Goal: Task Accomplishment & Management: Complete application form

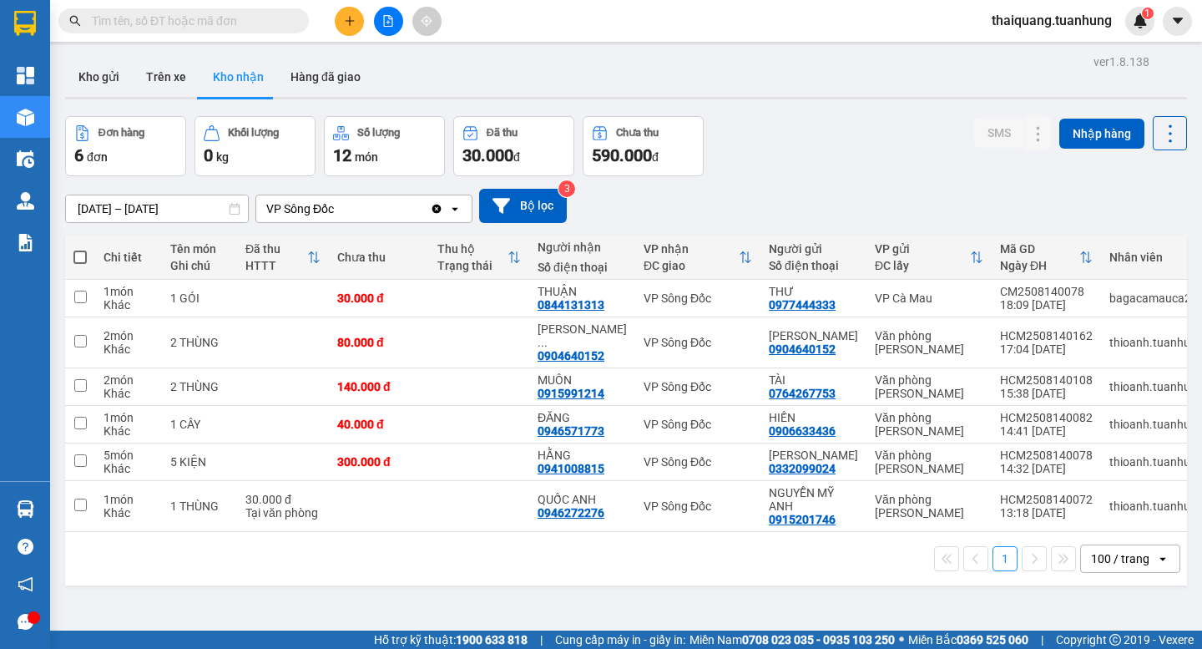
scroll to position [77, 0]
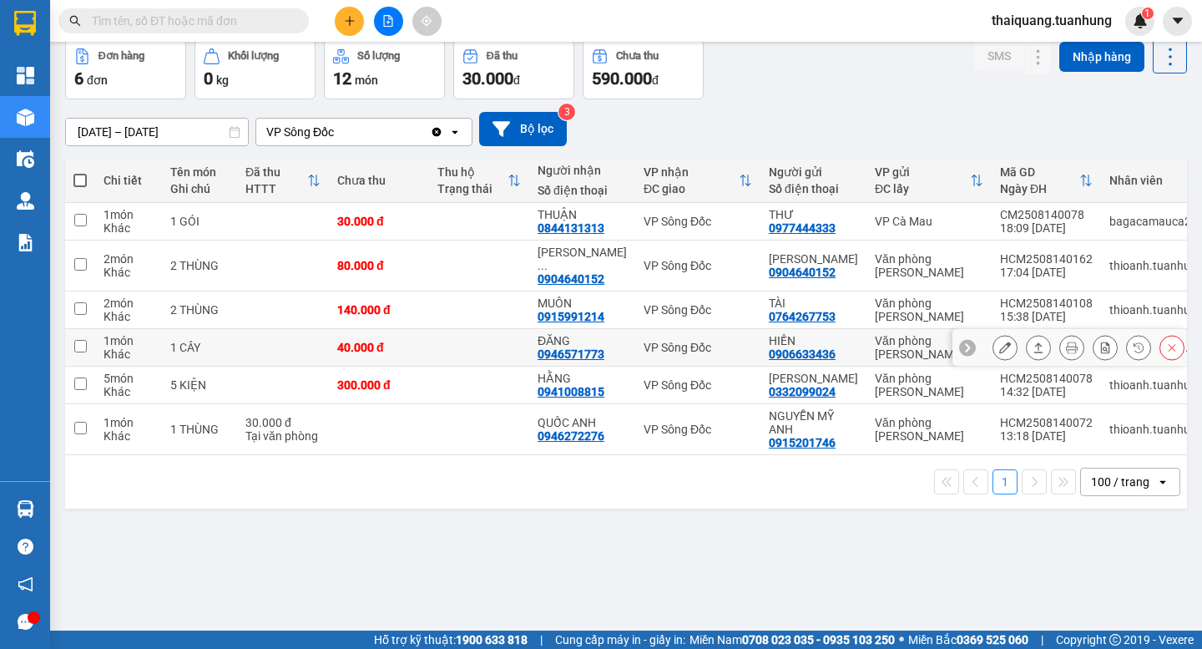
click at [999, 350] on icon at bounding box center [1005, 347] width 12 height 12
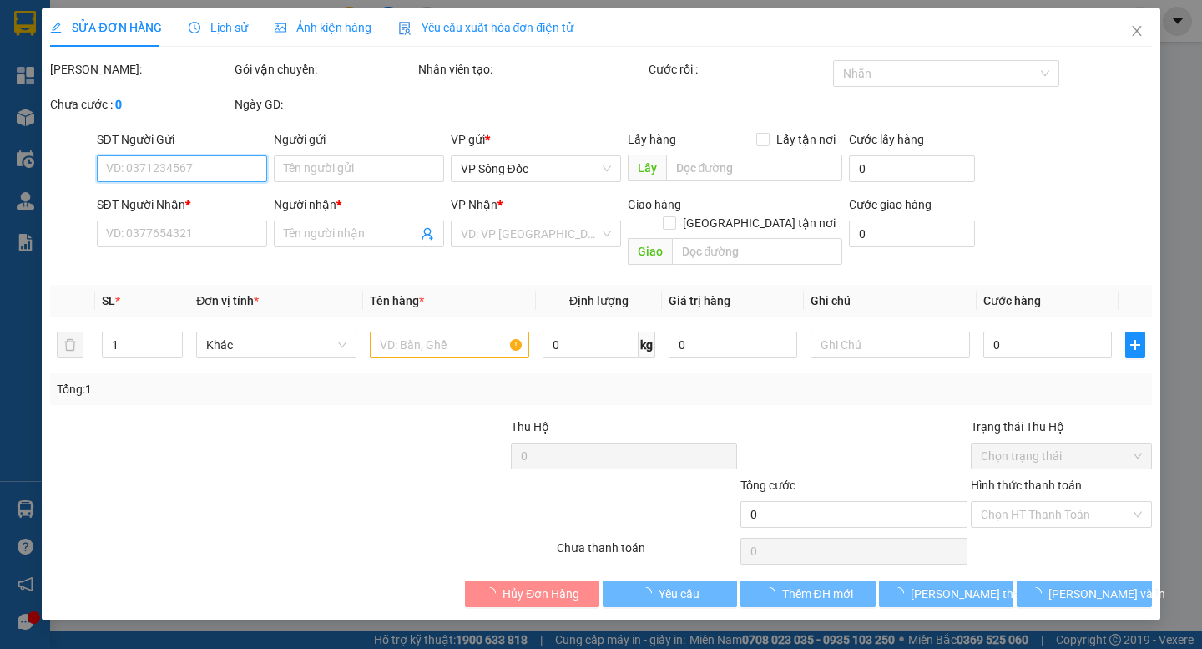
type input "0906633436"
type input "HIỀN"
type input "0946571773"
type input "ĐĂNG"
type input "40.000"
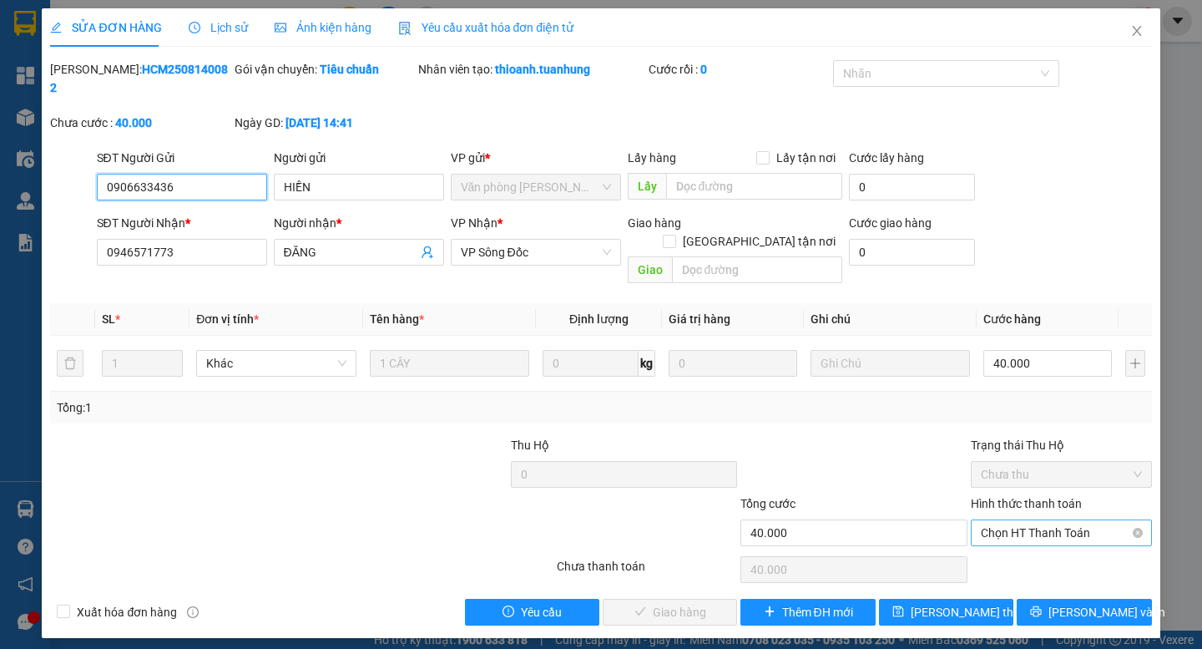
click at [1016, 520] on span "Chọn HT Thanh Toán" at bounding box center [1061, 532] width 161 height 25
click at [996, 534] on div "Tại văn phòng" at bounding box center [1061, 529] width 161 height 18
type input "0"
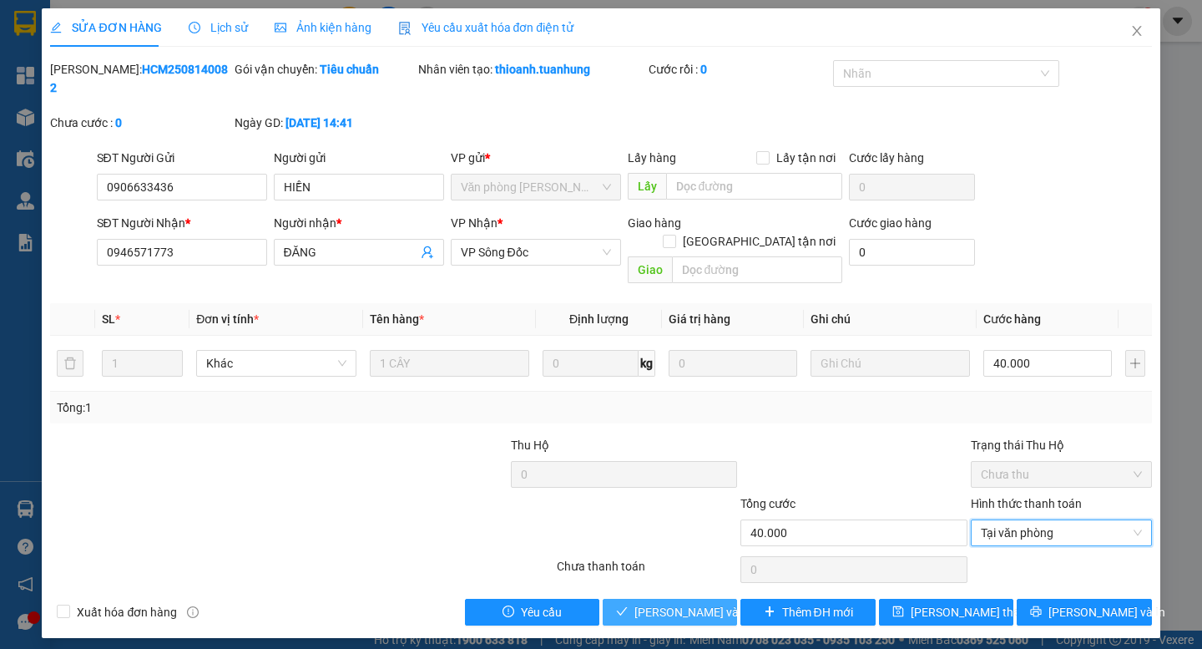
click at [669, 603] on span "[PERSON_NAME] và Giao hàng" at bounding box center [714, 612] width 160 height 18
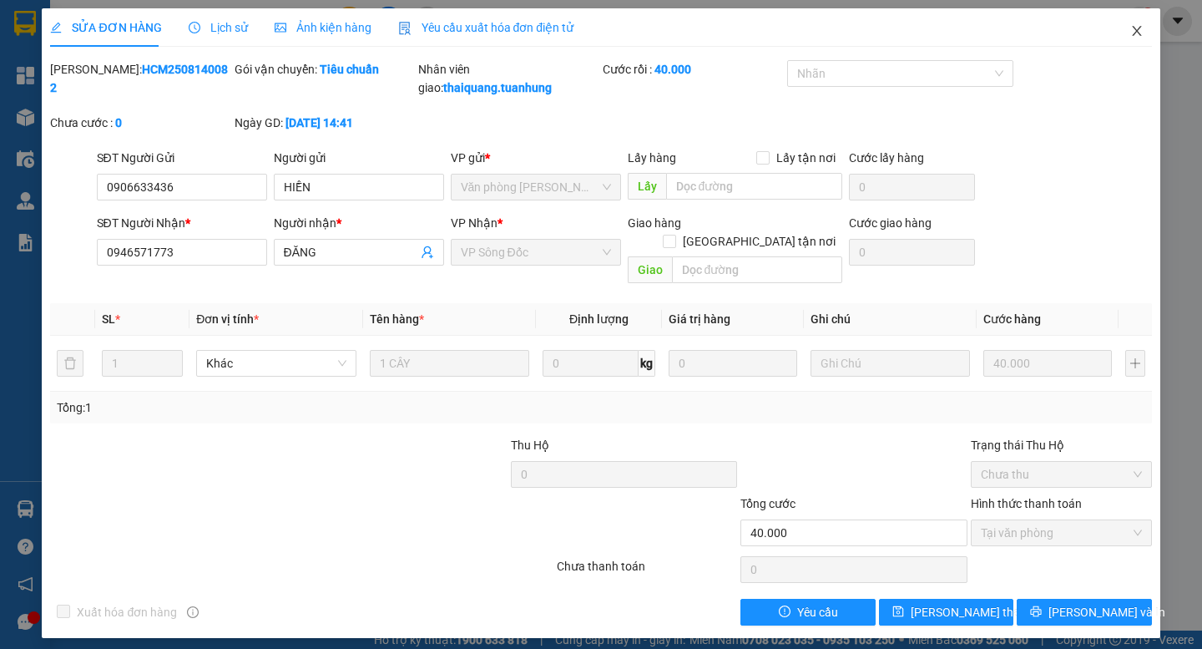
click at [1141, 32] on icon "close" at bounding box center [1136, 30] width 13 height 13
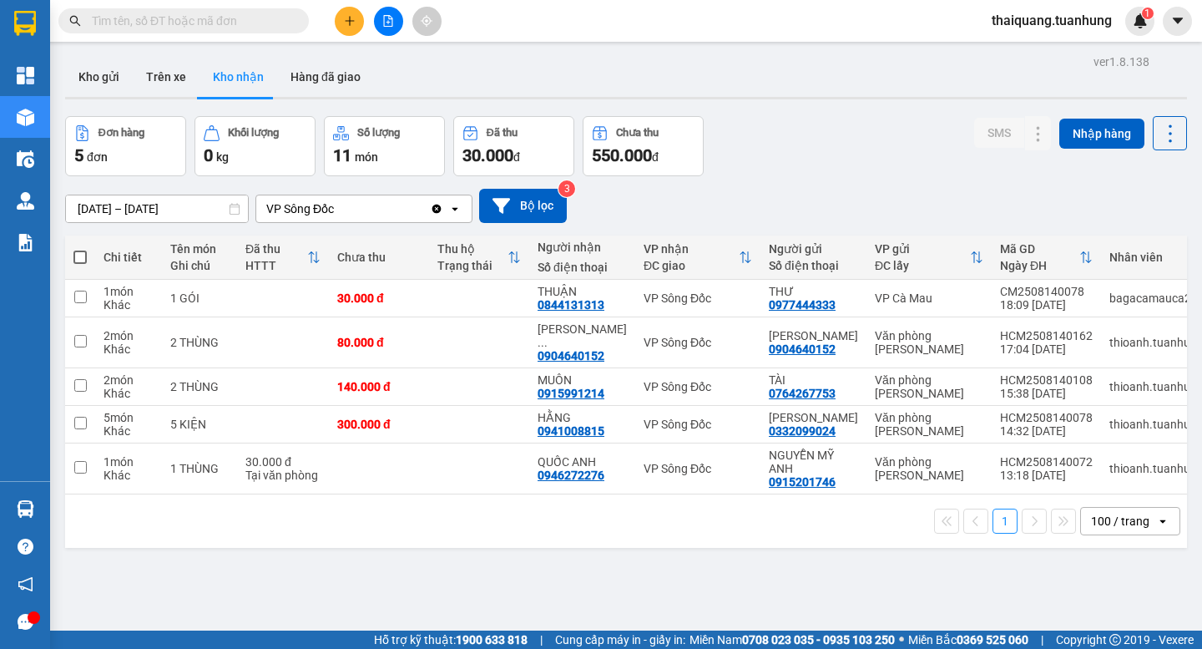
drag, startPoint x: 852, startPoint y: 148, endPoint x: 852, endPoint y: 158, distance: 10.0
click at [852, 149] on div "Đơn hàng 5 đơn Khối lượng 0 kg Số lượng 11 món Đã thu 30.000 đ Chưa thu 550.000…" at bounding box center [626, 146] width 1122 height 60
click at [326, 79] on button "Hàng đã giao" at bounding box center [325, 77] width 97 height 40
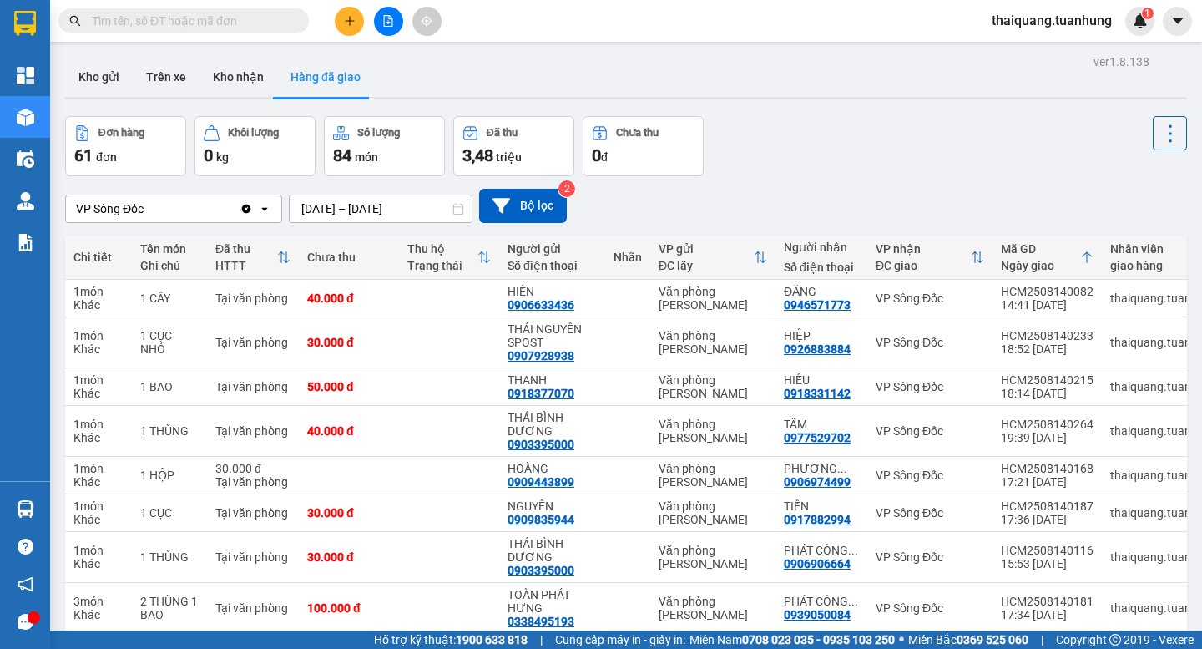
click at [410, 206] on input "[DATE] – [DATE]" at bounding box center [381, 208] width 182 height 27
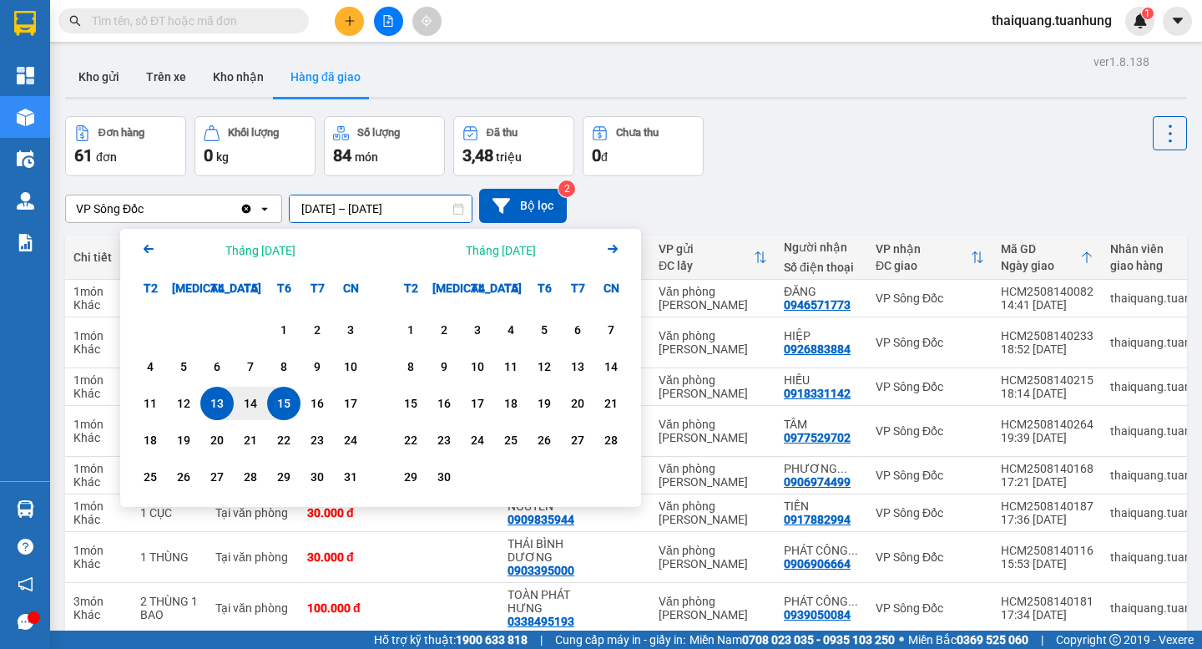
click at [285, 404] on div "15" at bounding box center [283, 403] width 23 height 20
type input "[DATE] – [DATE]"
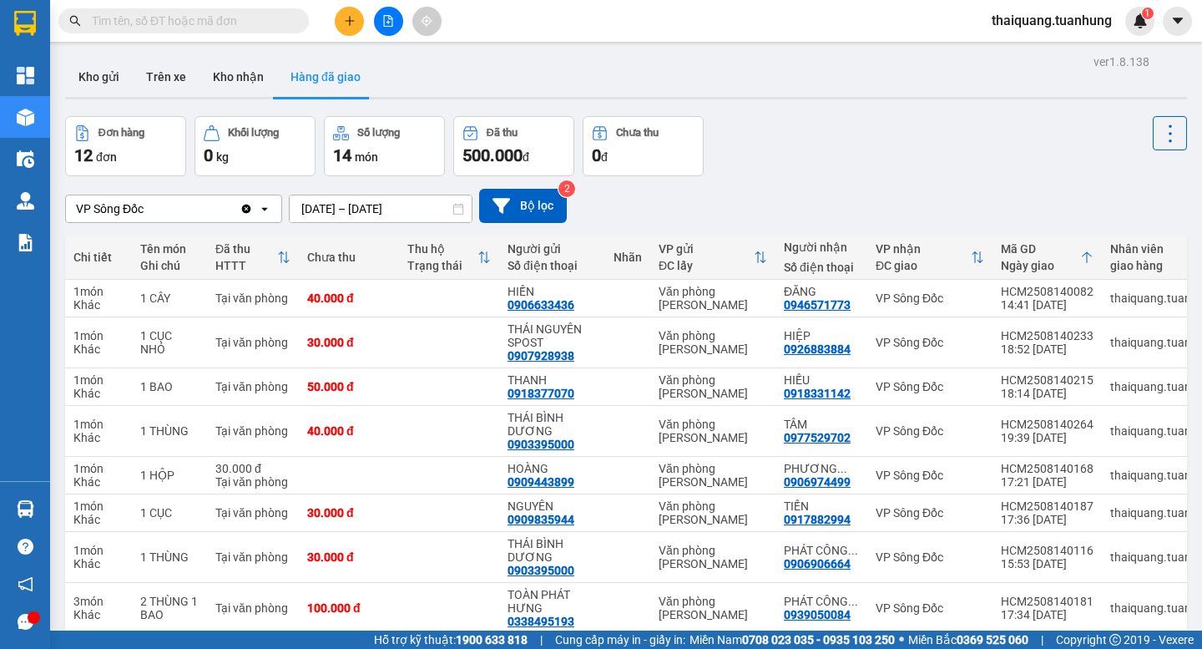
click at [861, 132] on div "Đơn hàng 12 đơn Khối lượng 0 kg Số lượng 14 món Đã thu 500.000 đ Chưa thu 0 đ" at bounding box center [626, 146] width 1122 height 60
click at [859, 132] on div "Đơn hàng 12 đơn Khối lượng 0 kg Số lượng 14 món Đã thu 500.000 đ Chưa thu 0 đ" at bounding box center [626, 146] width 1122 height 60
click at [786, 148] on div "Đơn hàng 12 đơn Khối lượng 0 kg Số lượng 14 món Đã thu 500.000 đ Chưa thu 0 đ" at bounding box center [626, 146] width 1122 height 60
click at [841, 140] on div "Đơn hàng 12 đơn Khối lượng 0 kg Số lượng 14 món Đã thu 500.000 đ Chưa thu 0 đ" at bounding box center [626, 146] width 1122 height 60
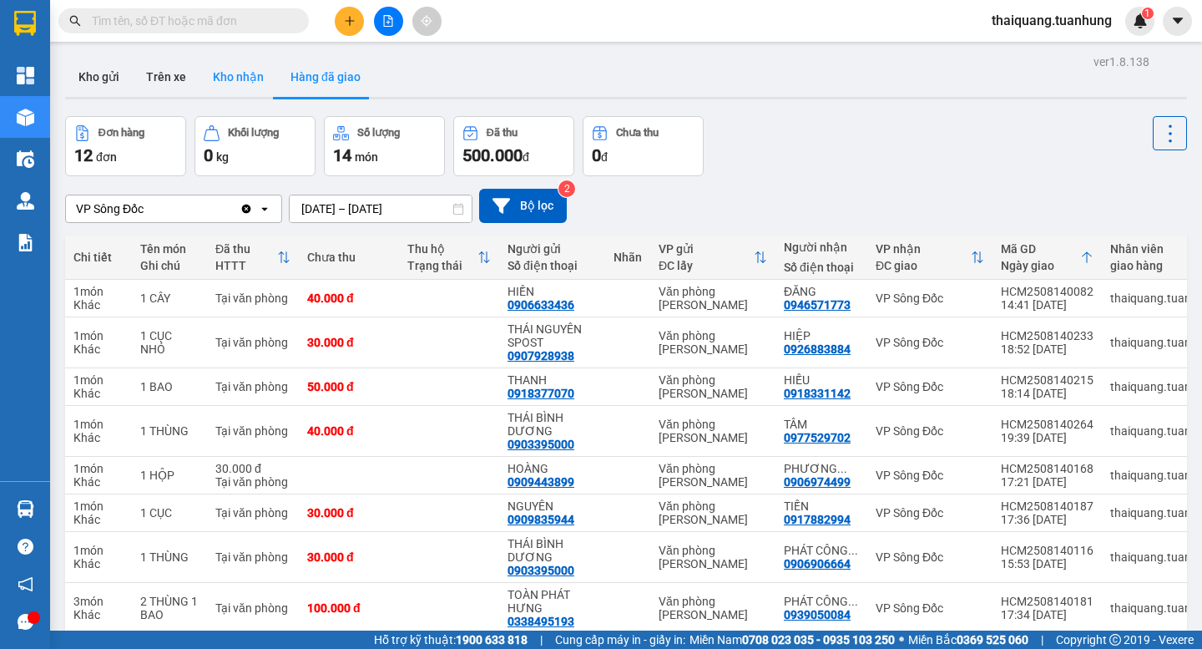
click at [235, 77] on button "Kho nhận" at bounding box center [239, 77] width 78 height 40
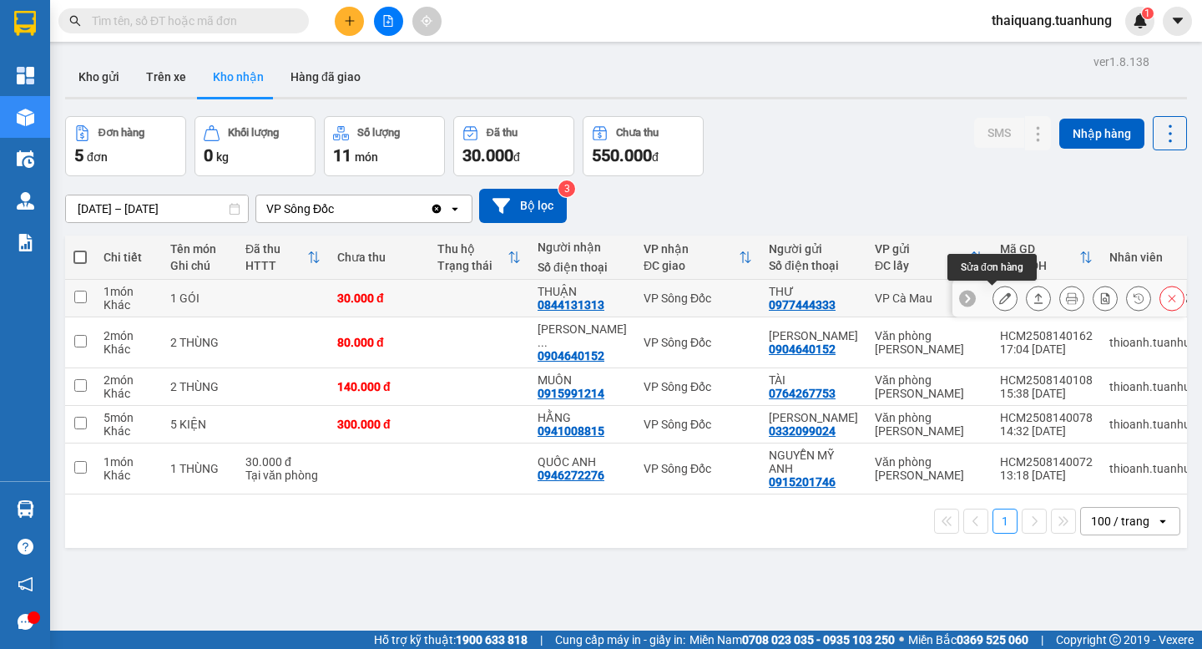
click at [999, 299] on icon at bounding box center [1005, 298] width 12 height 12
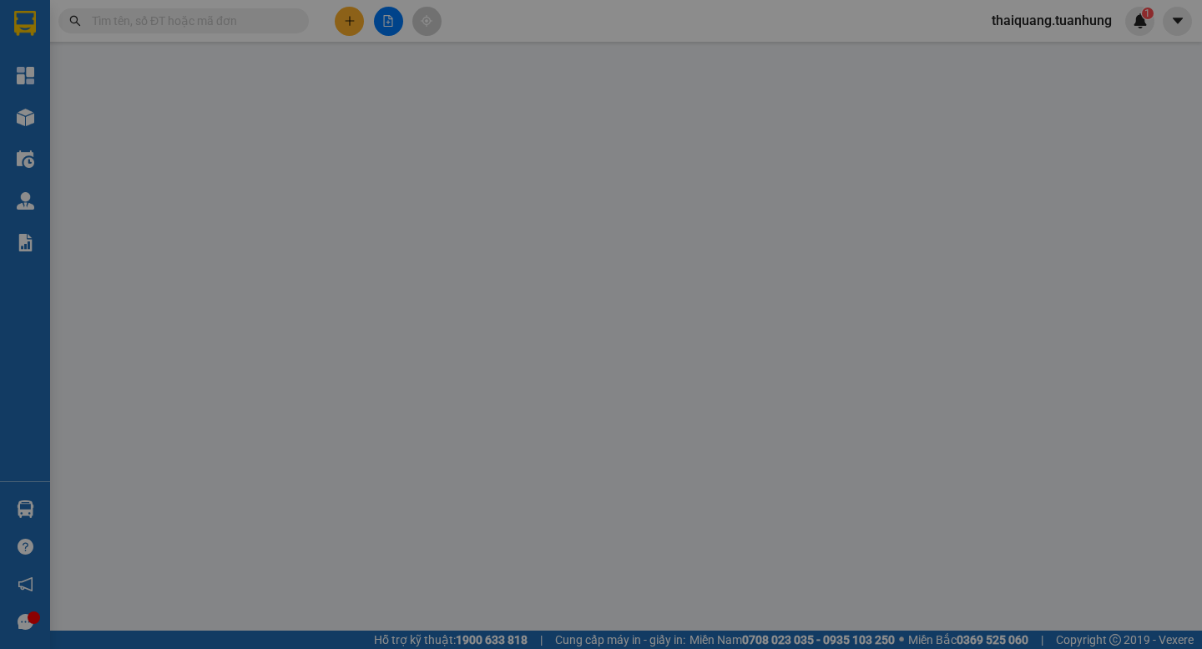
type input "0977444333"
type input "THƯ"
type input "0844131313"
type input "THUẬN"
type input "30.000"
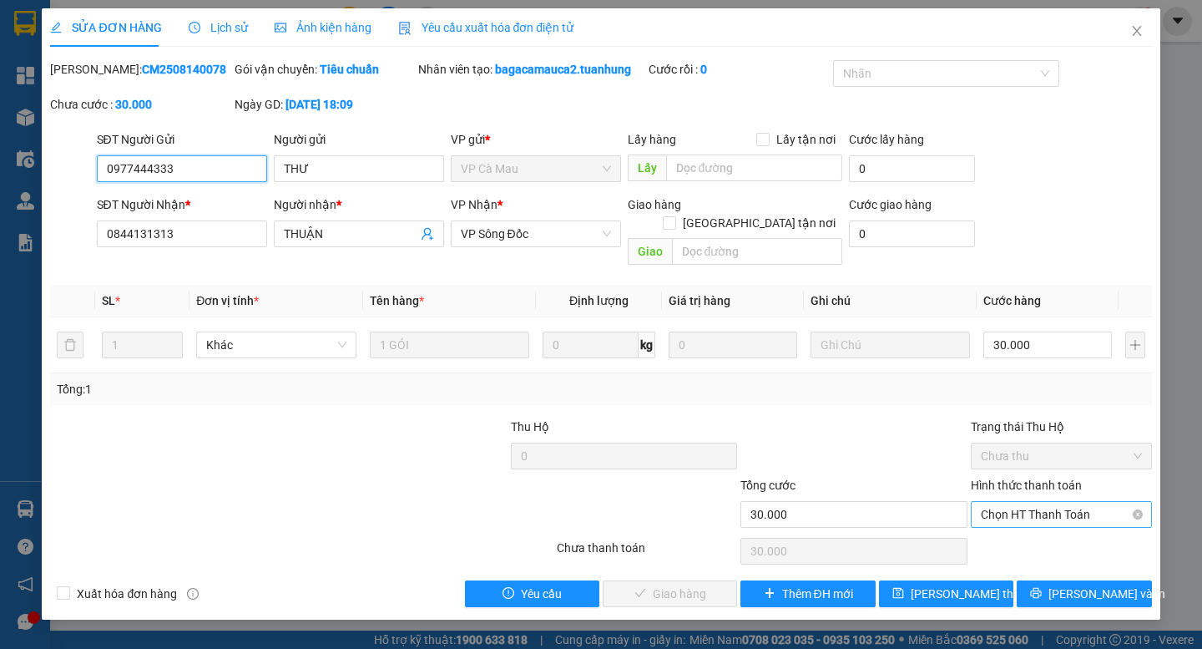
click at [1041, 503] on span "Chọn HT Thanh Toán" at bounding box center [1061, 514] width 161 height 25
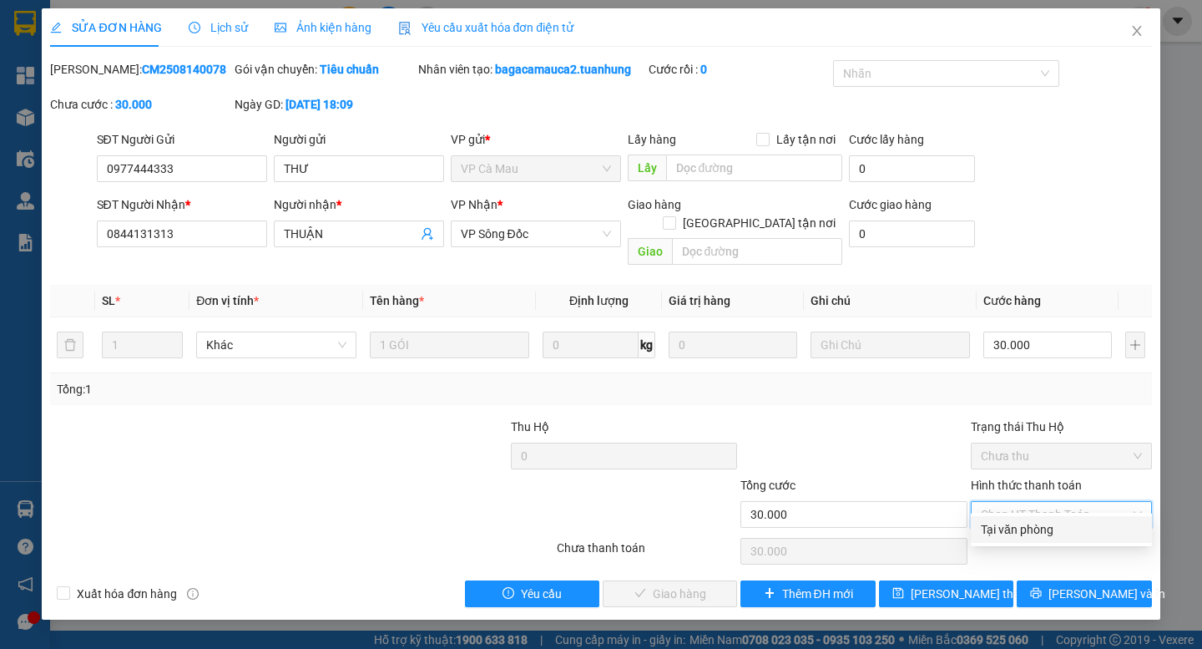
click at [1032, 528] on div "Tại văn phòng" at bounding box center [1061, 529] width 161 height 18
type input "0"
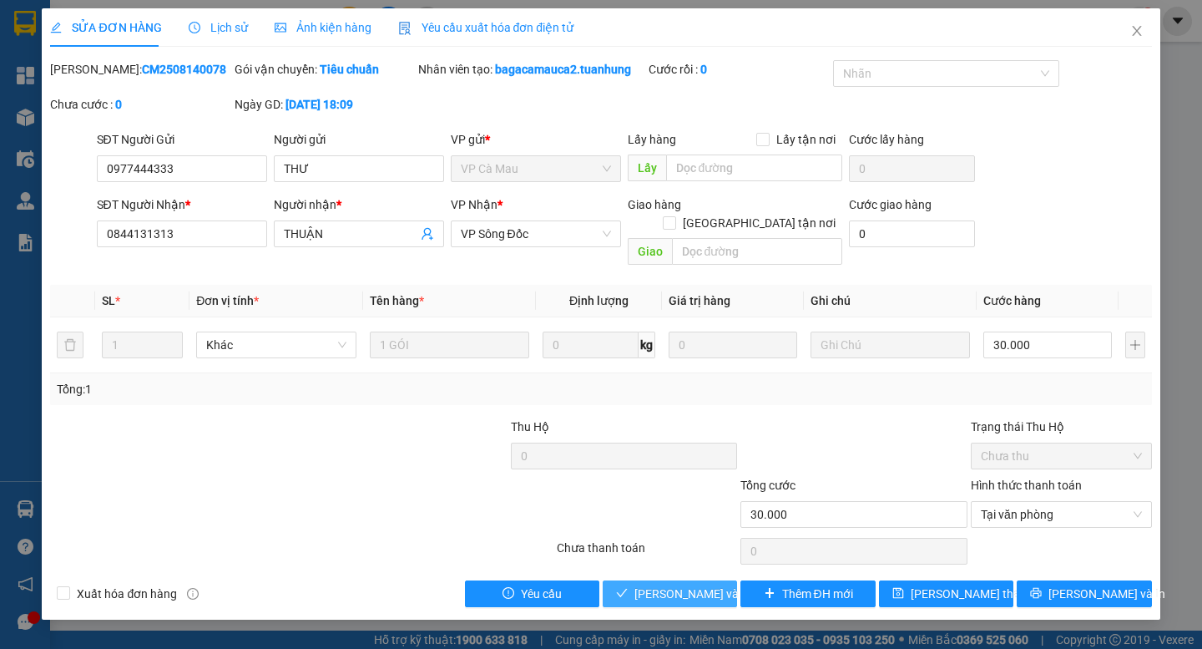
drag, startPoint x: 604, startPoint y: 577, endPoint x: 640, endPoint y: 568, distance: 37.1
click at [605, 580] on button "[PERSON_NAME] và Giao hàng" at bounding box center [670, 593] width 134 height 27
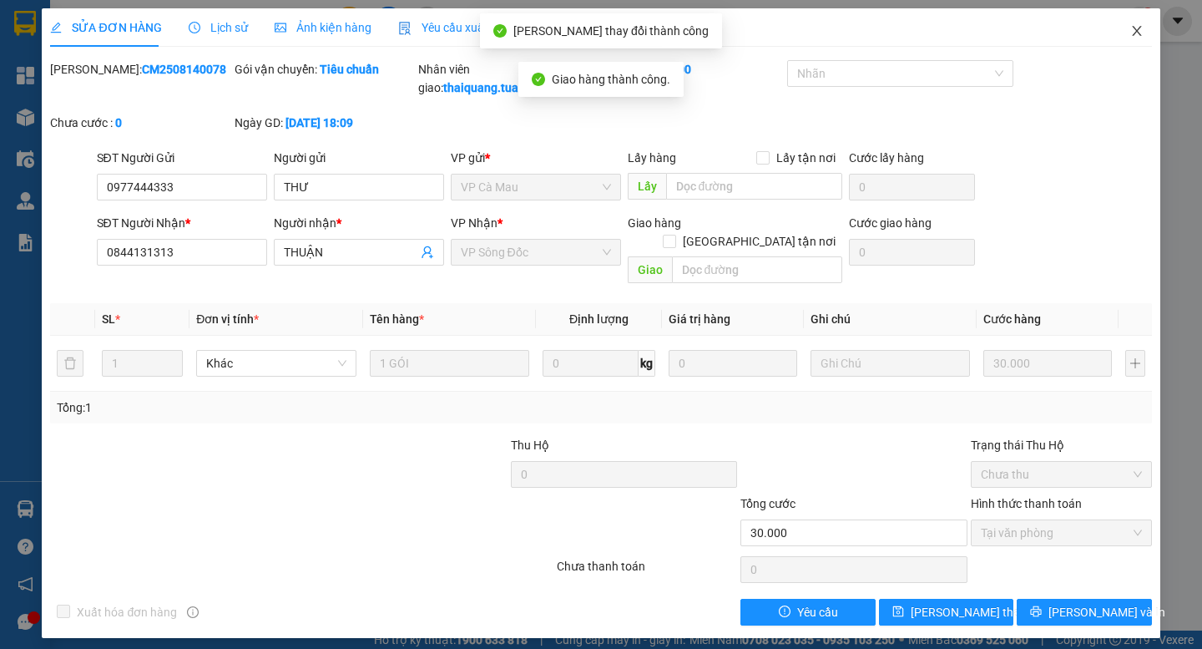
click at [1136, 39] on span "Close" at bounding box center [1137, 31] width 47 height 47
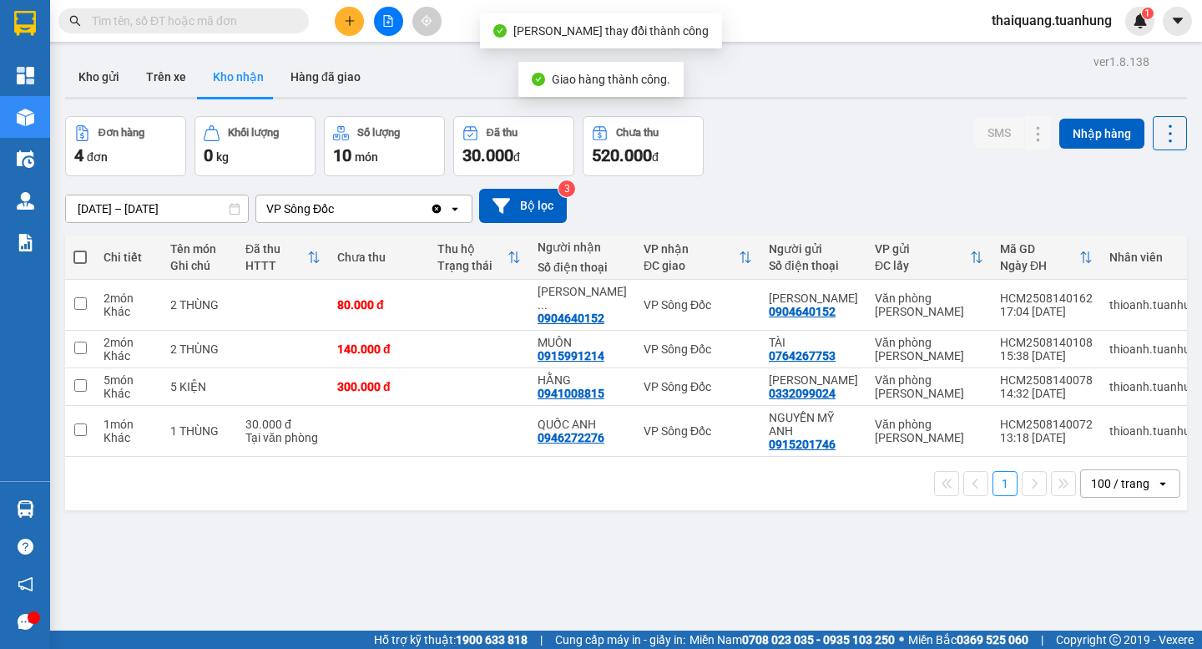
click at [774, 148] on div "Đơn hàng 4 đơn Khối lượng 0 kg Số lượng 10 món Đã thu 30.000 đ Chưa thu 520.000…" at bounding box center [626, 146] width 1122 height 60
click at [775, 140] on div "Đơn hàng 4 đơn Khối lượng 0 kg Số lượng 10 món Đã thu 30.000 đ Chưa thu 520.000…" at bounding box center [626, 146] width 1122 height 60
